Goal: Transaction & Acquisition: Purchase product/service

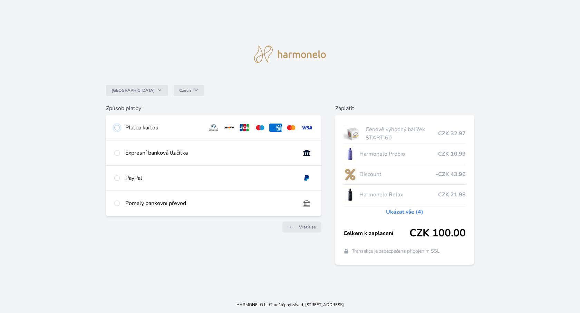
click at [116, 128] on input "radio" at bounding box center [117, 128] width 6 height 6
radio input "true"
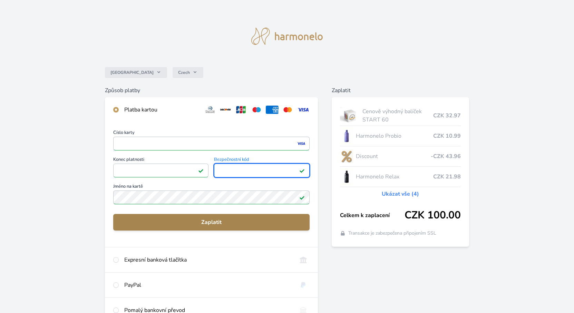
click at [214, 222] on span "Zaplatit" at bounding box center [211, 222] width 185 height 8
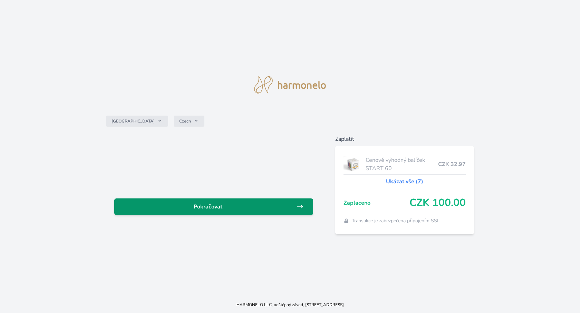
click at [230, 210] on span "Pokračovat" at bounding box center [208, 207] width 177 height 8
